Goal: Obtain resource: Obtain resource

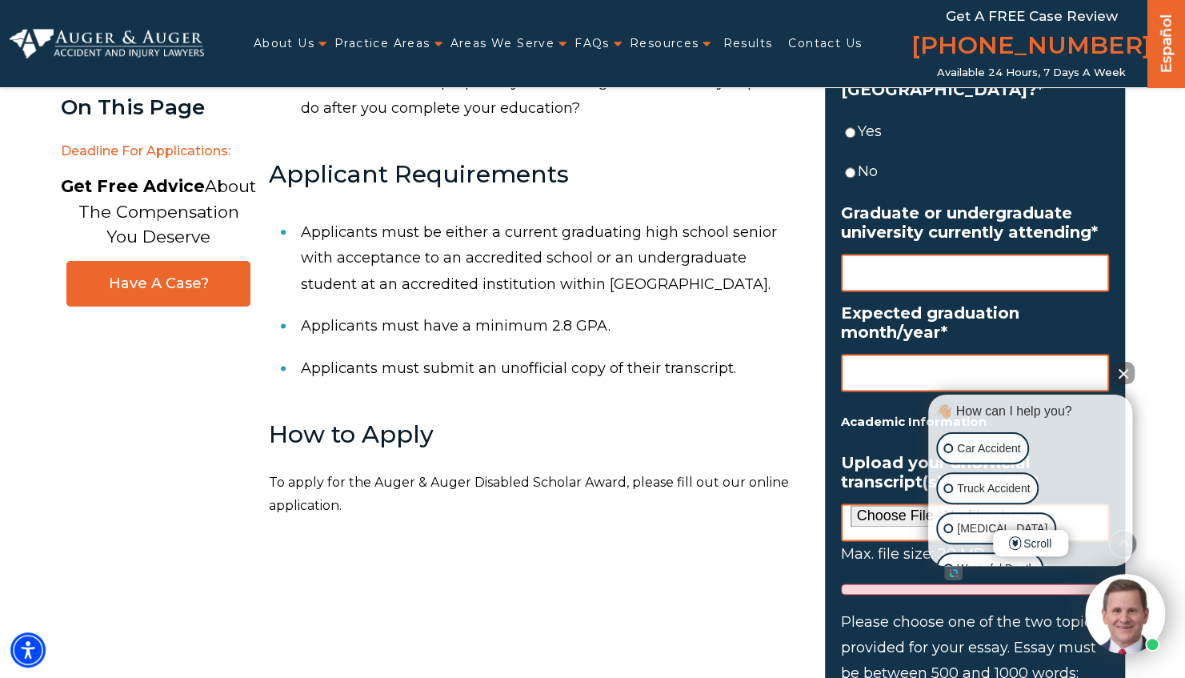
scroll to position [1087, 0]
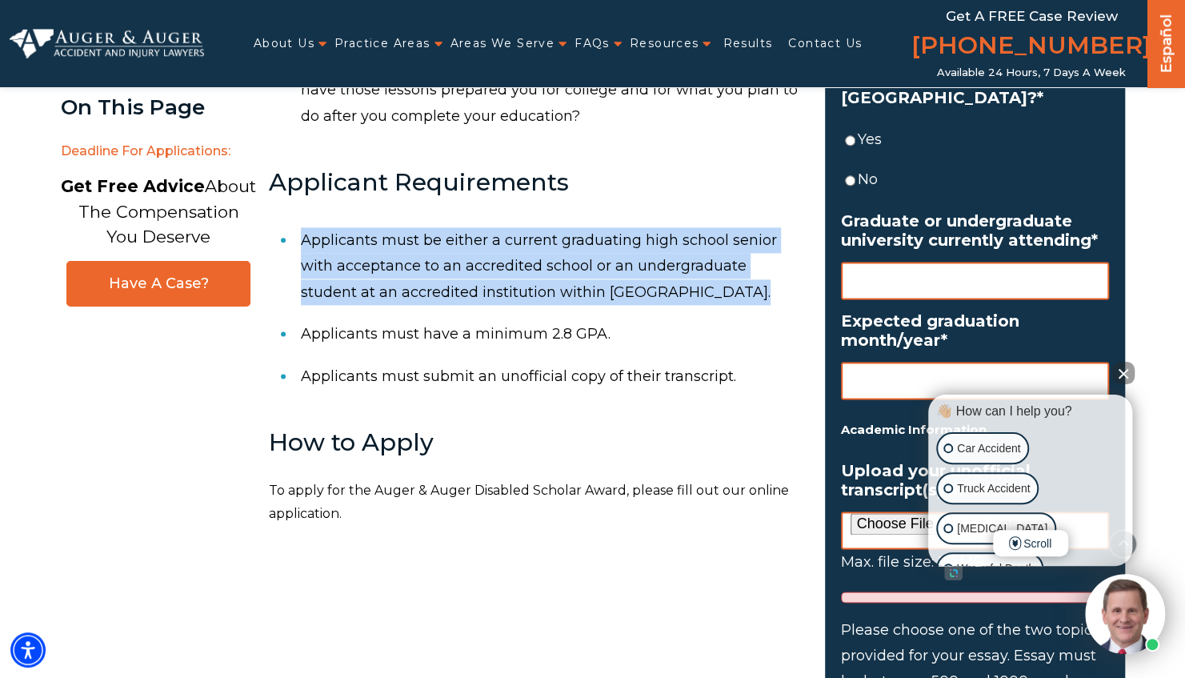
drag, startPoint x: 301, startPoint y: 238, endPoint x: 694, endPoint y: 298, distance: 397.4
click at [694, 298] on li "Applicants must be either a current graduating high school senior with acceptan…" at bounding box center [553, 266] width 505 height 94
copy li "Applicants must be either a current graduating high school senior with acceptan…"
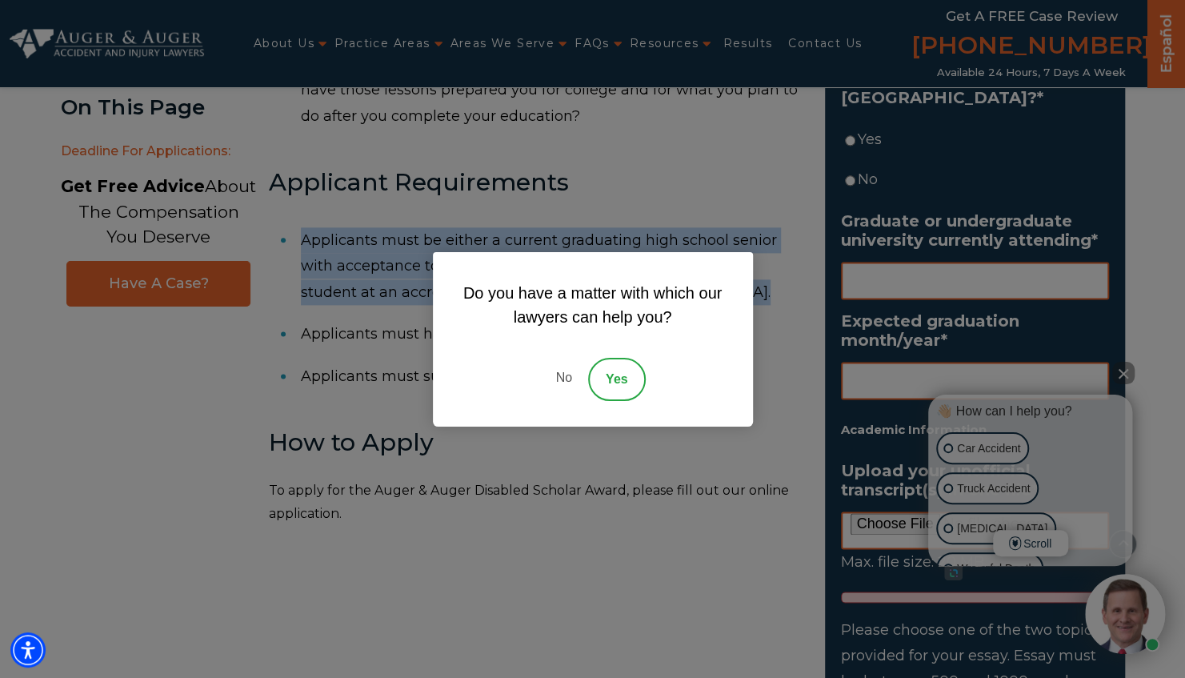
click at [565, 373] on link "No" at bounding box center [563, 379] width 48 height 43
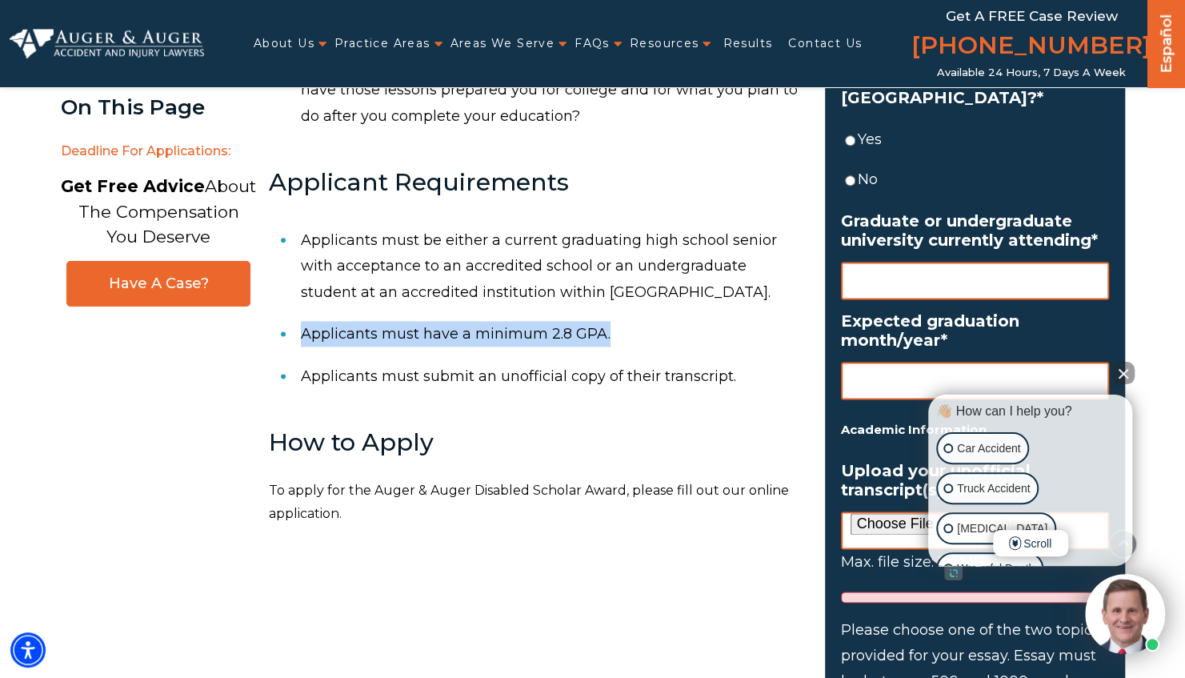
drag, startPoint x: 302, startPoint y: 336, endPoint x: 614, endPoint y: 349, distance: 312.4
click at [614, 349] on li "Applicants must have a minimum 2.8 GPA." at bounding box center [553, 334] width 505 height 42
copy li "Applicants must have a minimum 2.8 GPA."
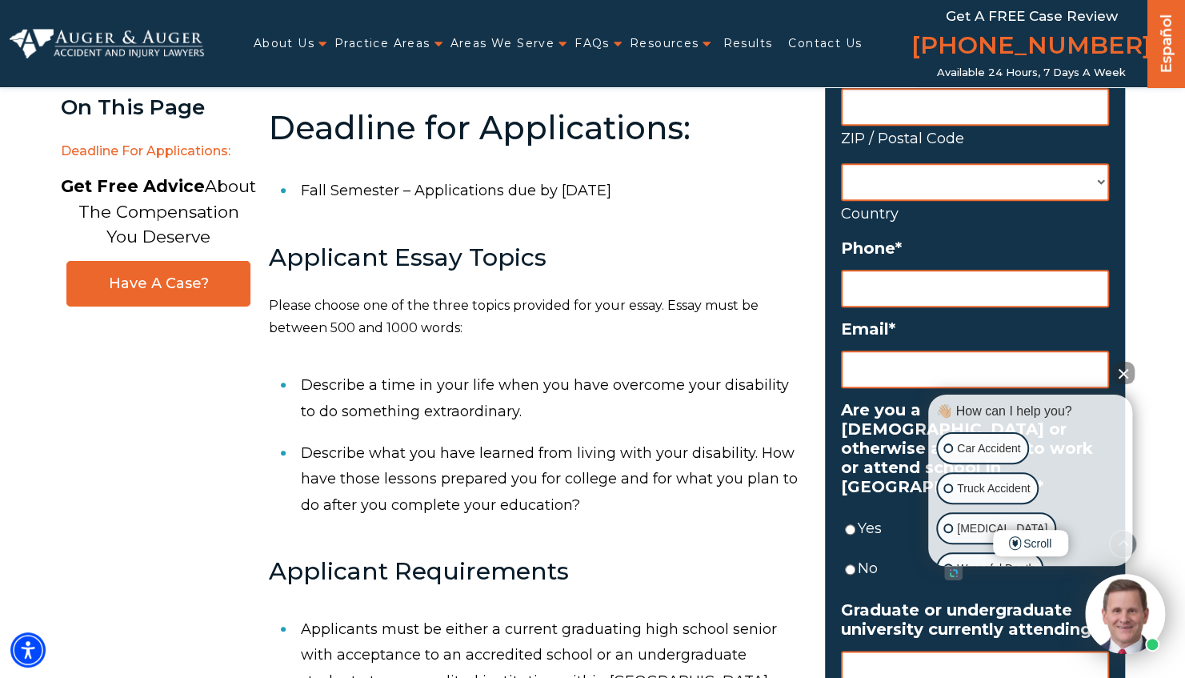
scroll to position [695, 0]
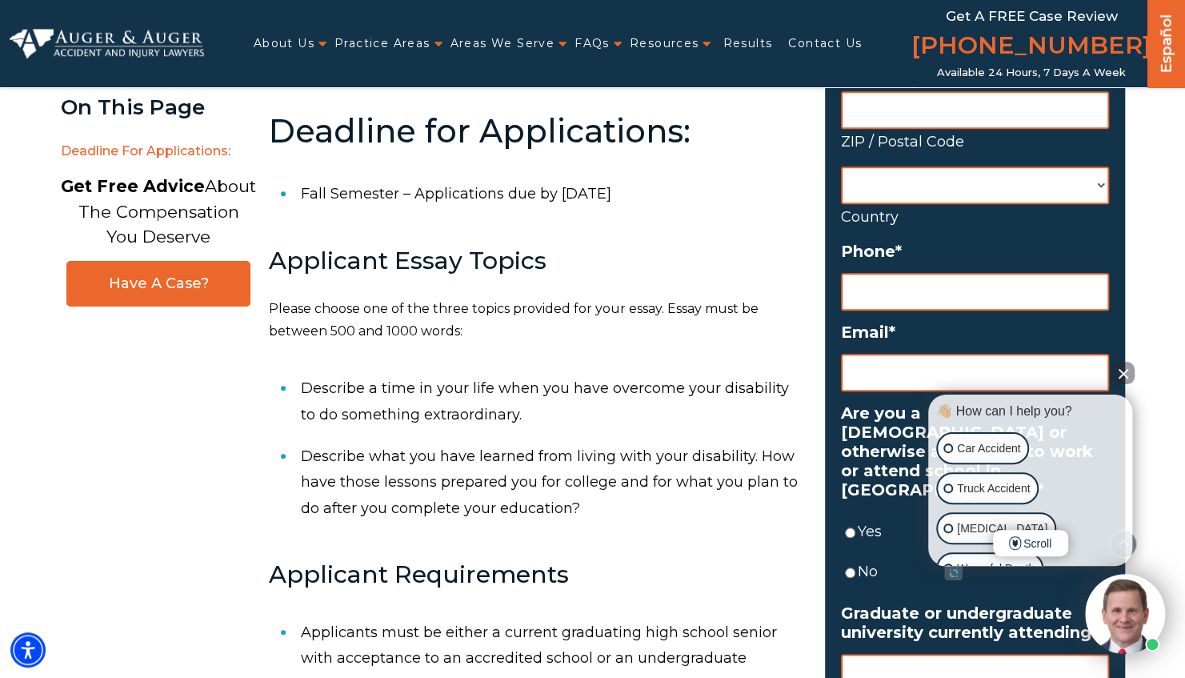
click at [1124, 370] on button "Close Intaker Chat Widget" at bounding box center [1123, 373] width 22 height 22
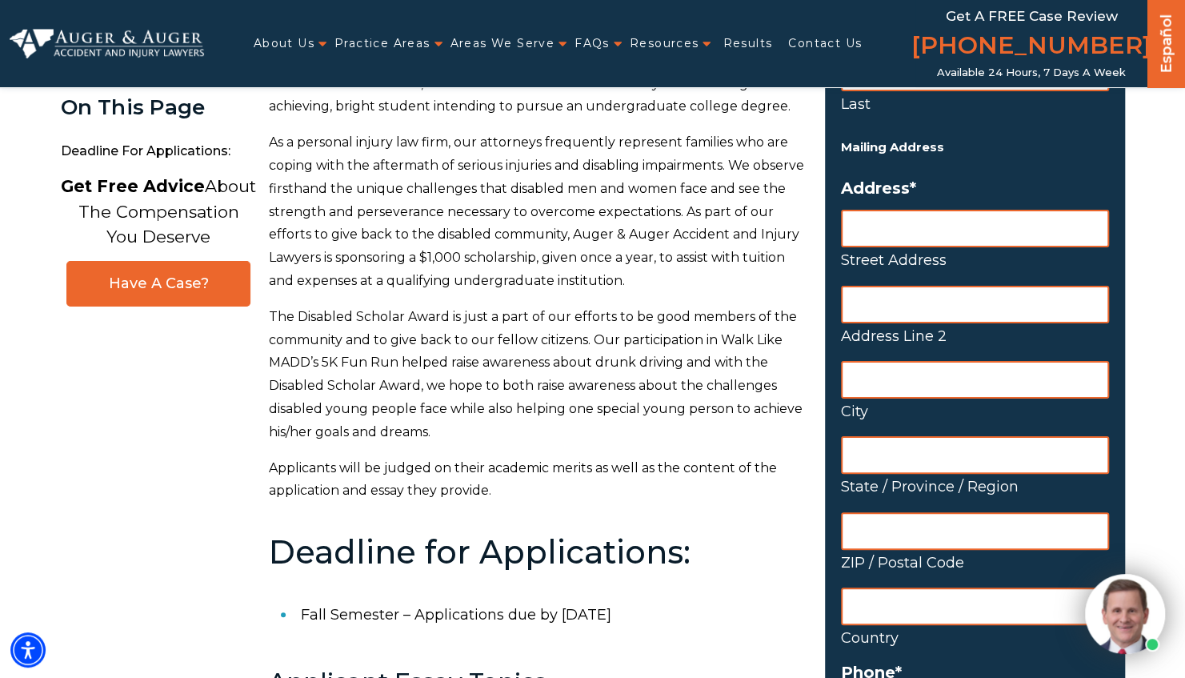
scroll to position [275, 0]
